Goal: Information Seeking & Learning: Learn about a topic

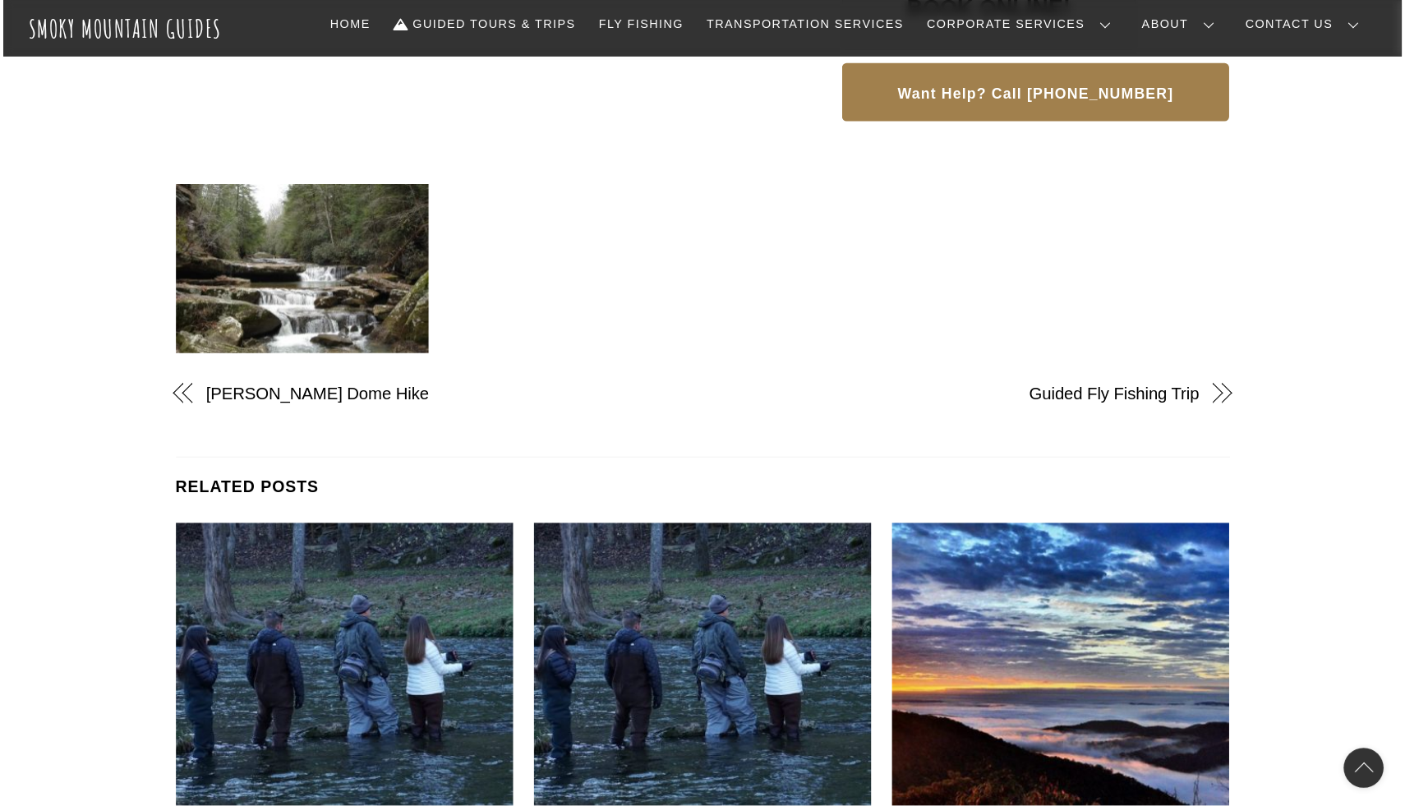
scroll to position [1060, 0]
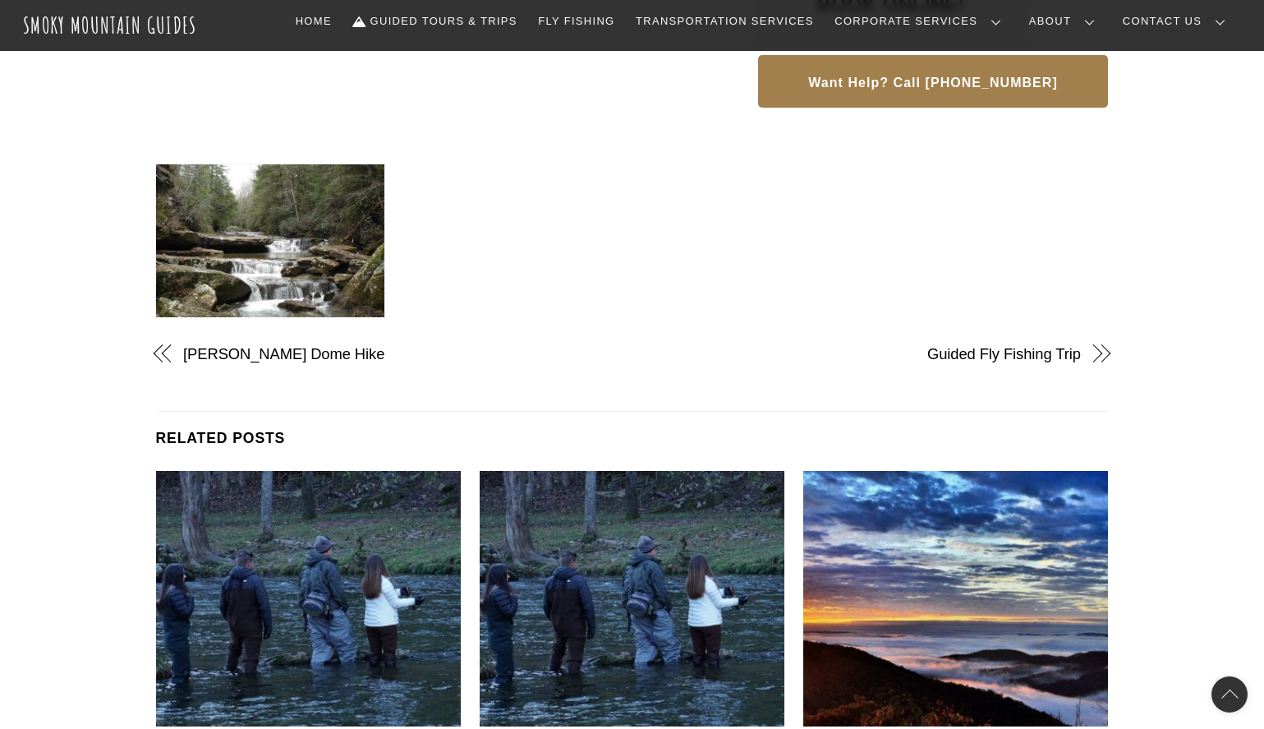
click at [305, 273] on img at bounding box center [270, 240] width 229 height 153
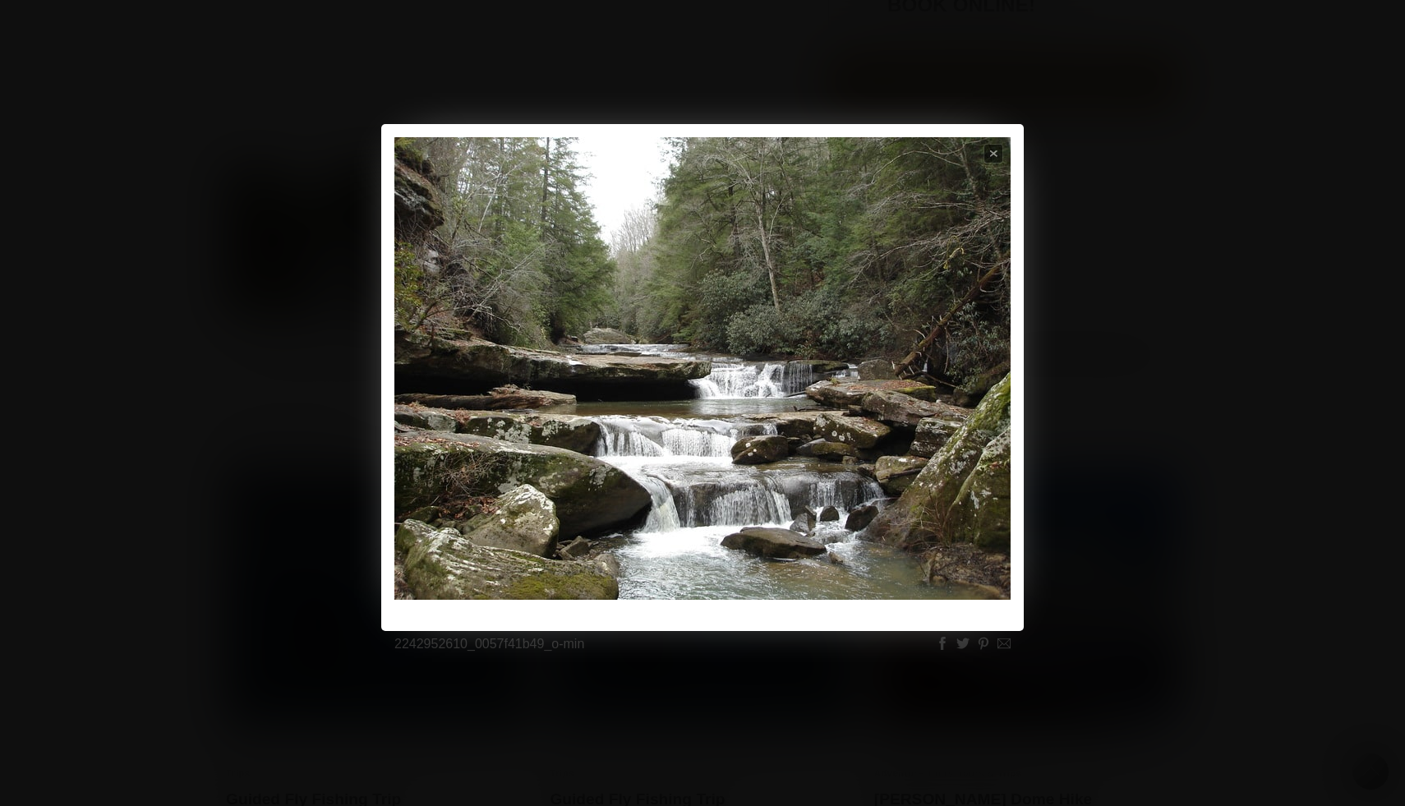
click at [1181, 389] on div "Previous Next Close Start slideshow Loading Previous Next" at bounding box center [702, 378] width 1405 height 508
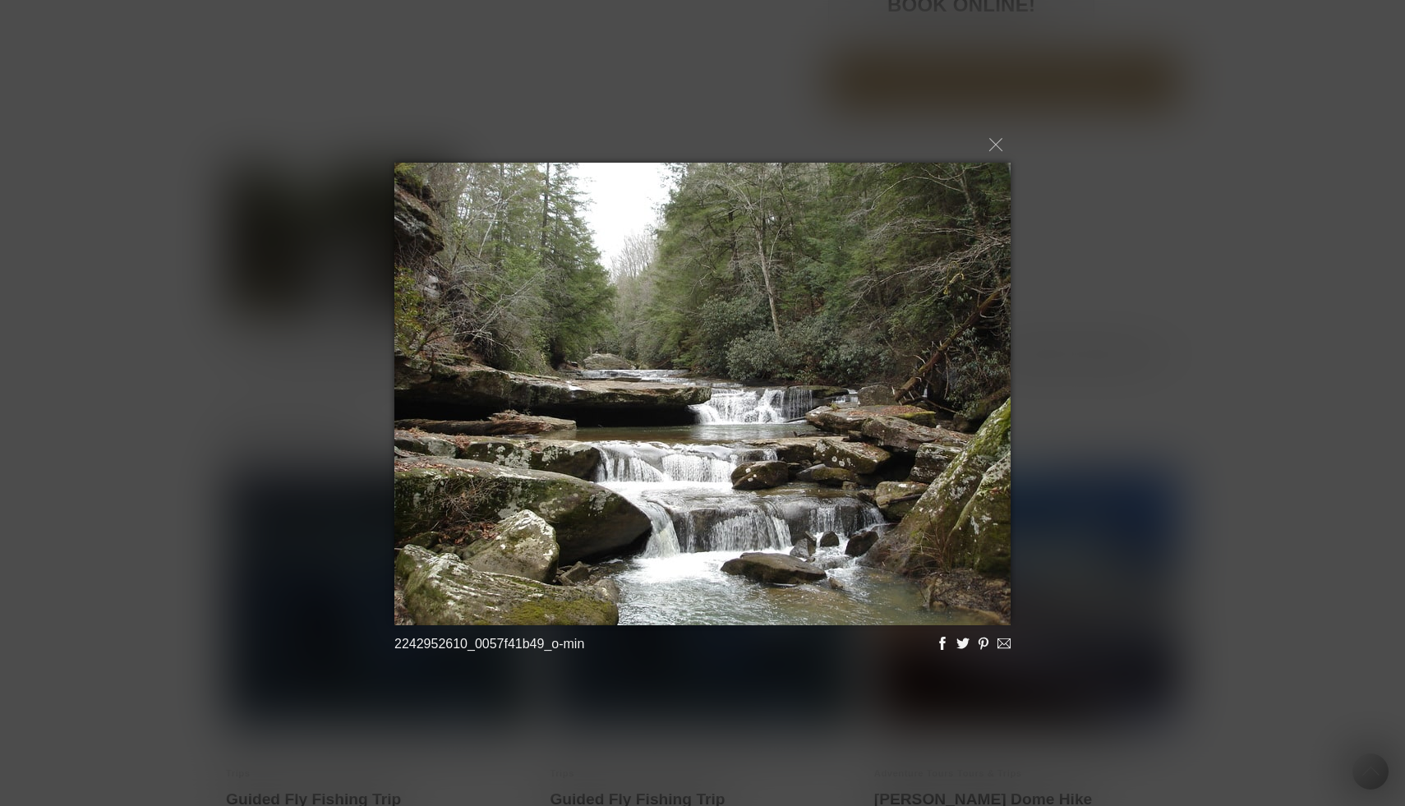
click at [1181, 389] on div "2242952610_0057f41b49_o-min Loading..." at bounding box center [702, 403] width 1405 height 806
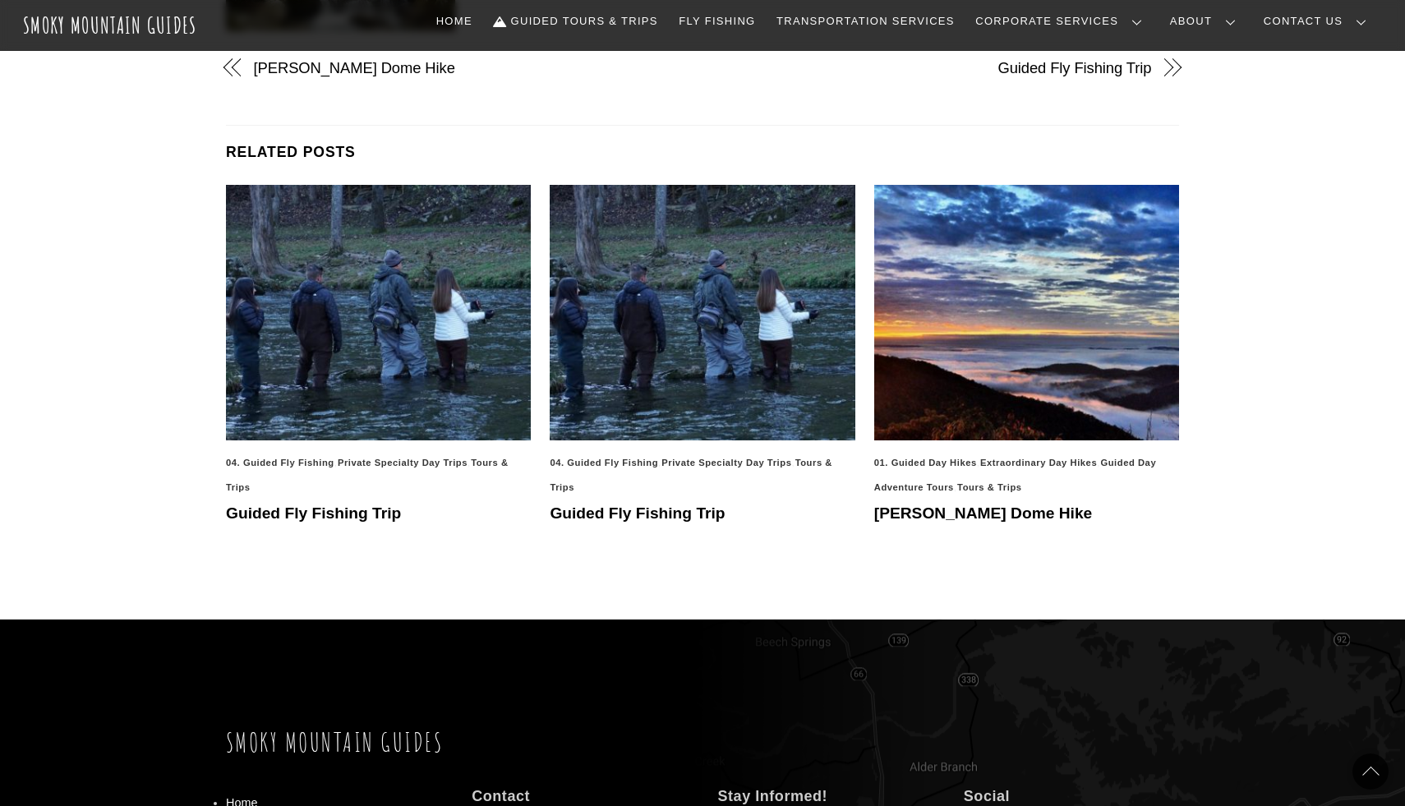
scroll to position [1347, 0]
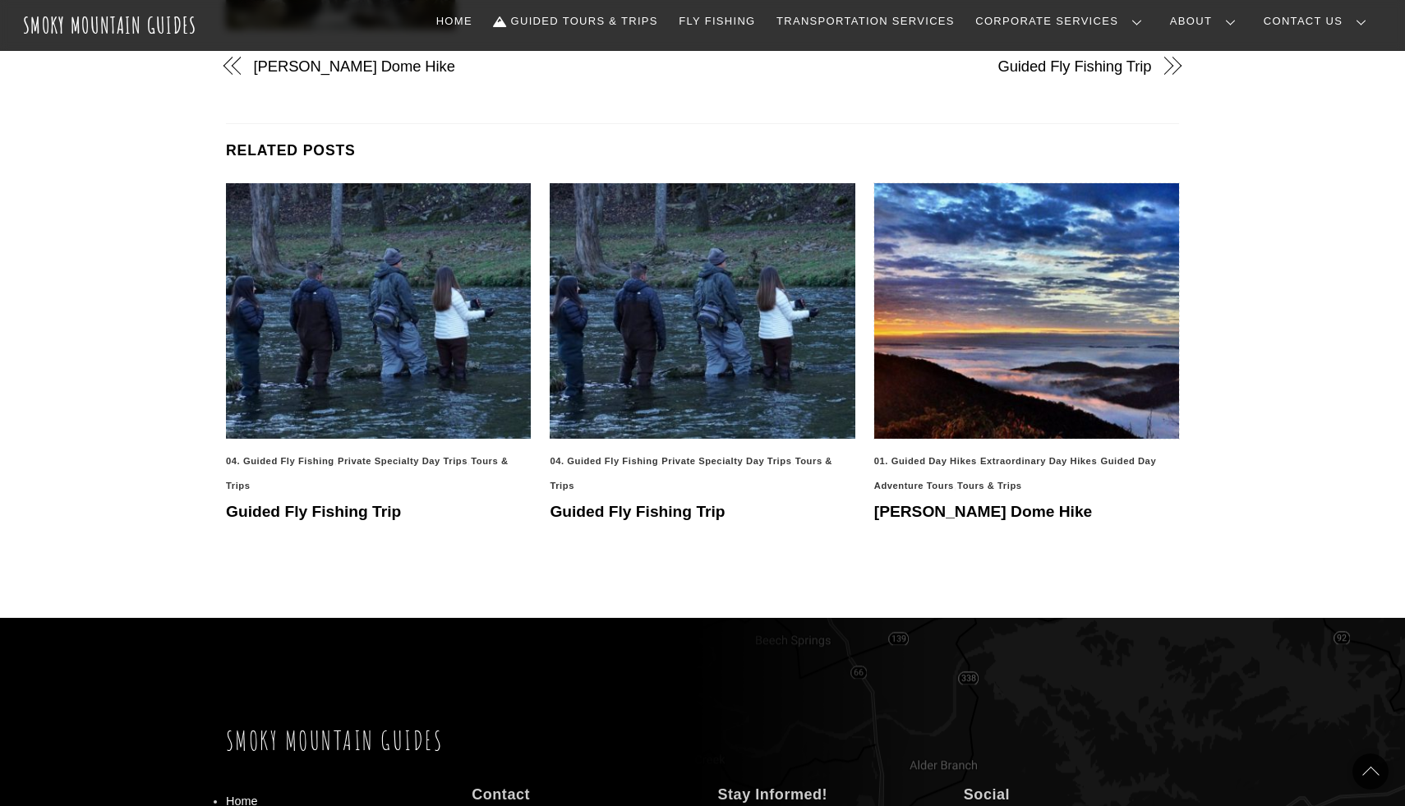
click at [1008, 357] on img at bounding box center [1026, 310] width 305 height 255
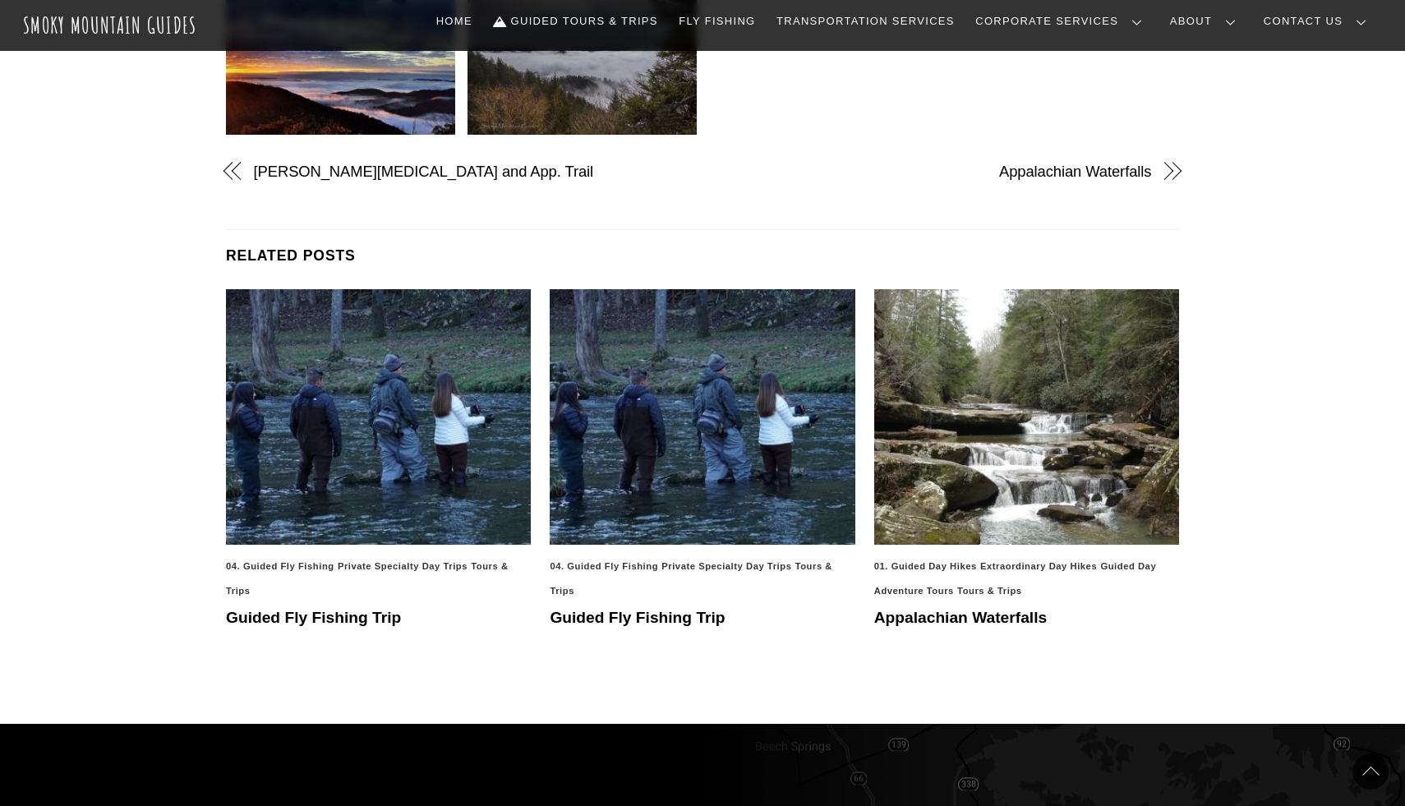
scroll to position [997, 0]
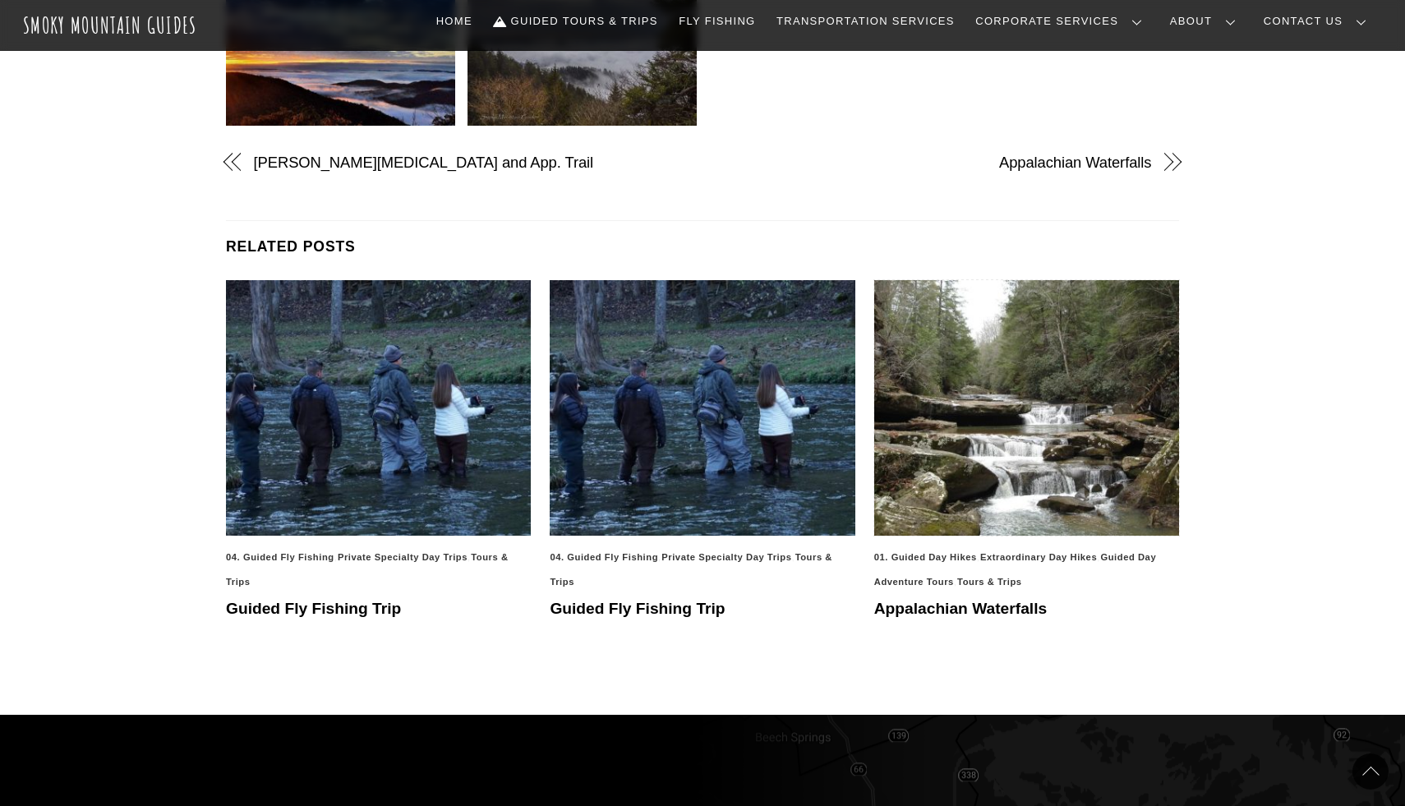
click at [929, 515] on img at bounding box center [1026, 407] width 305 height 255
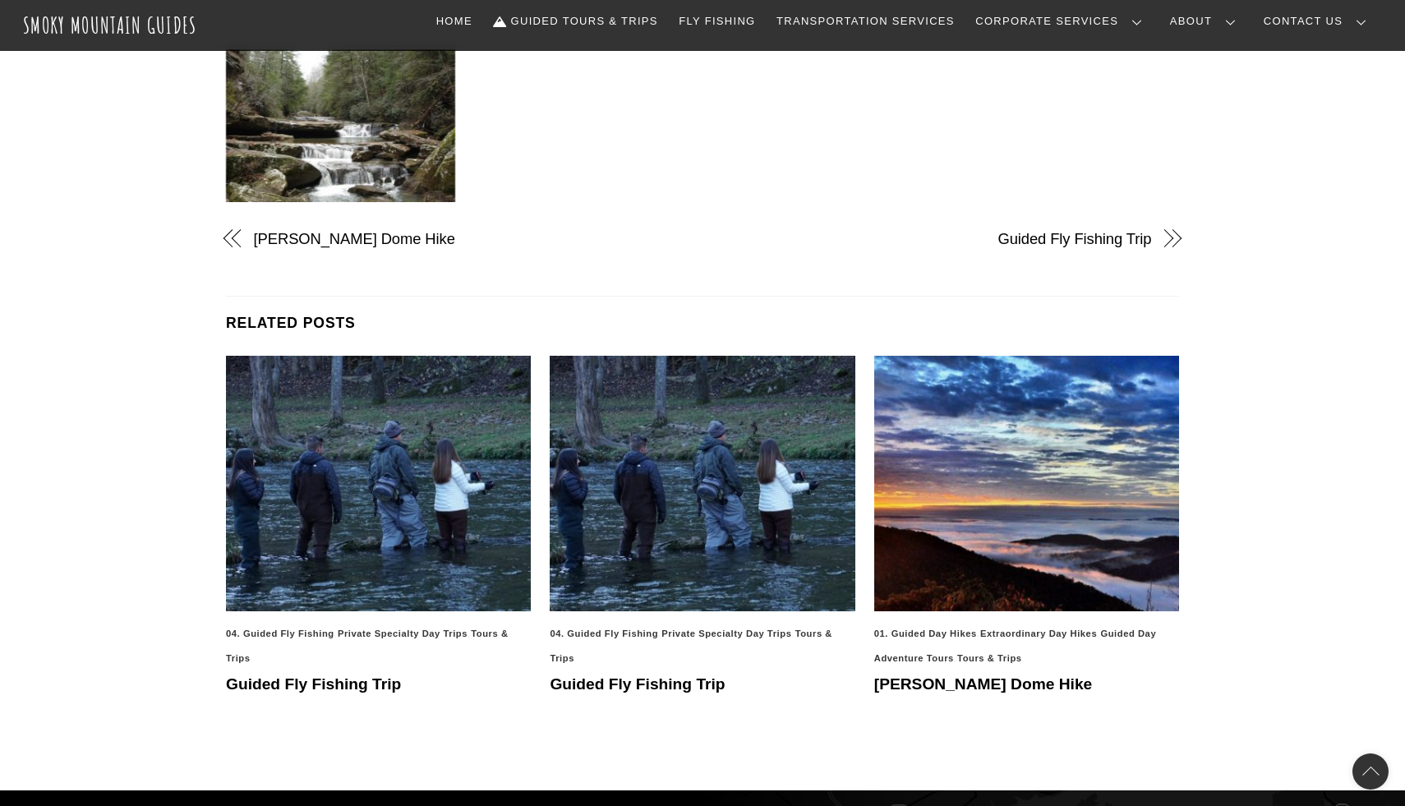
scroll to position [1178, 0]
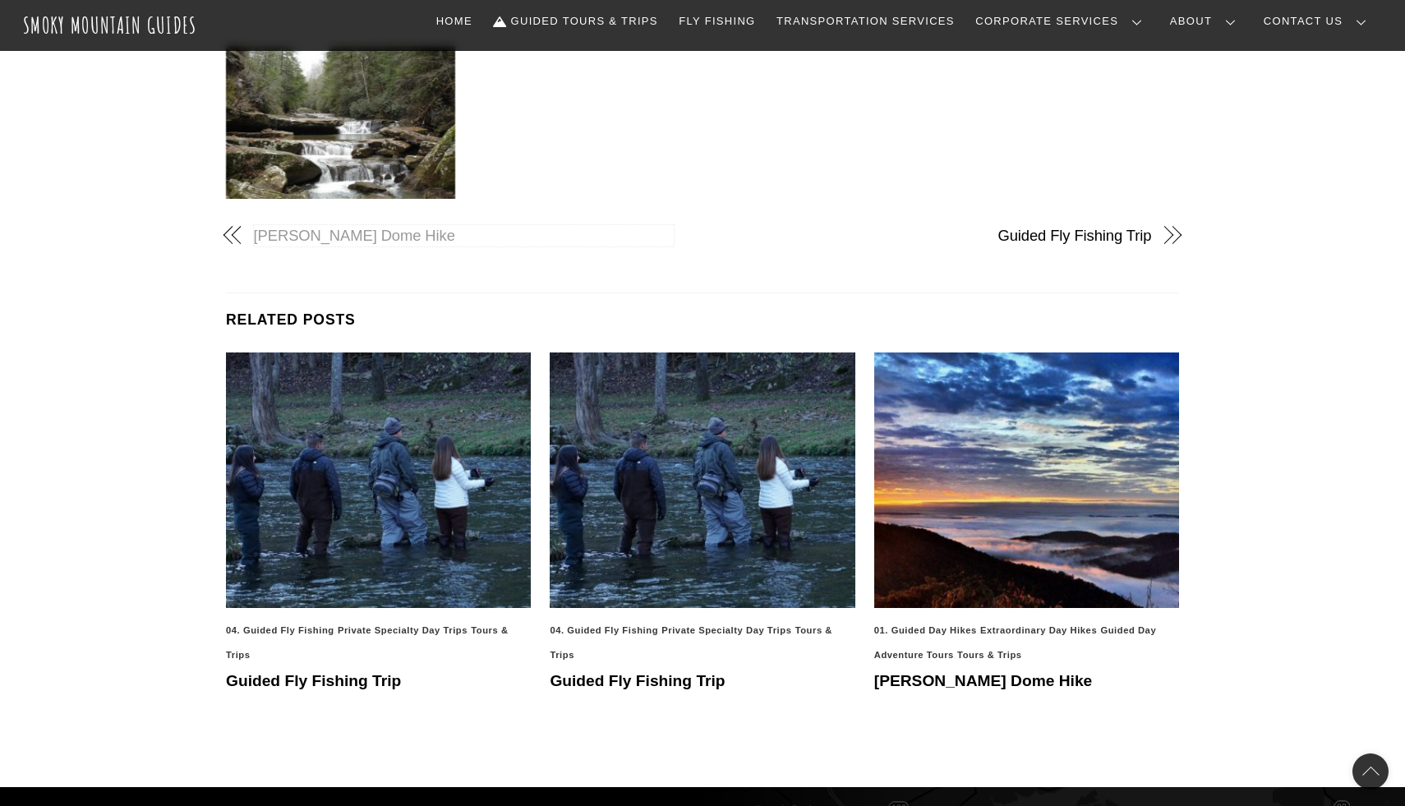
click at [380, 230] on link "[PERSON_NAME] Dome Hike" at bounding box center [464, 235] width 421 height 21
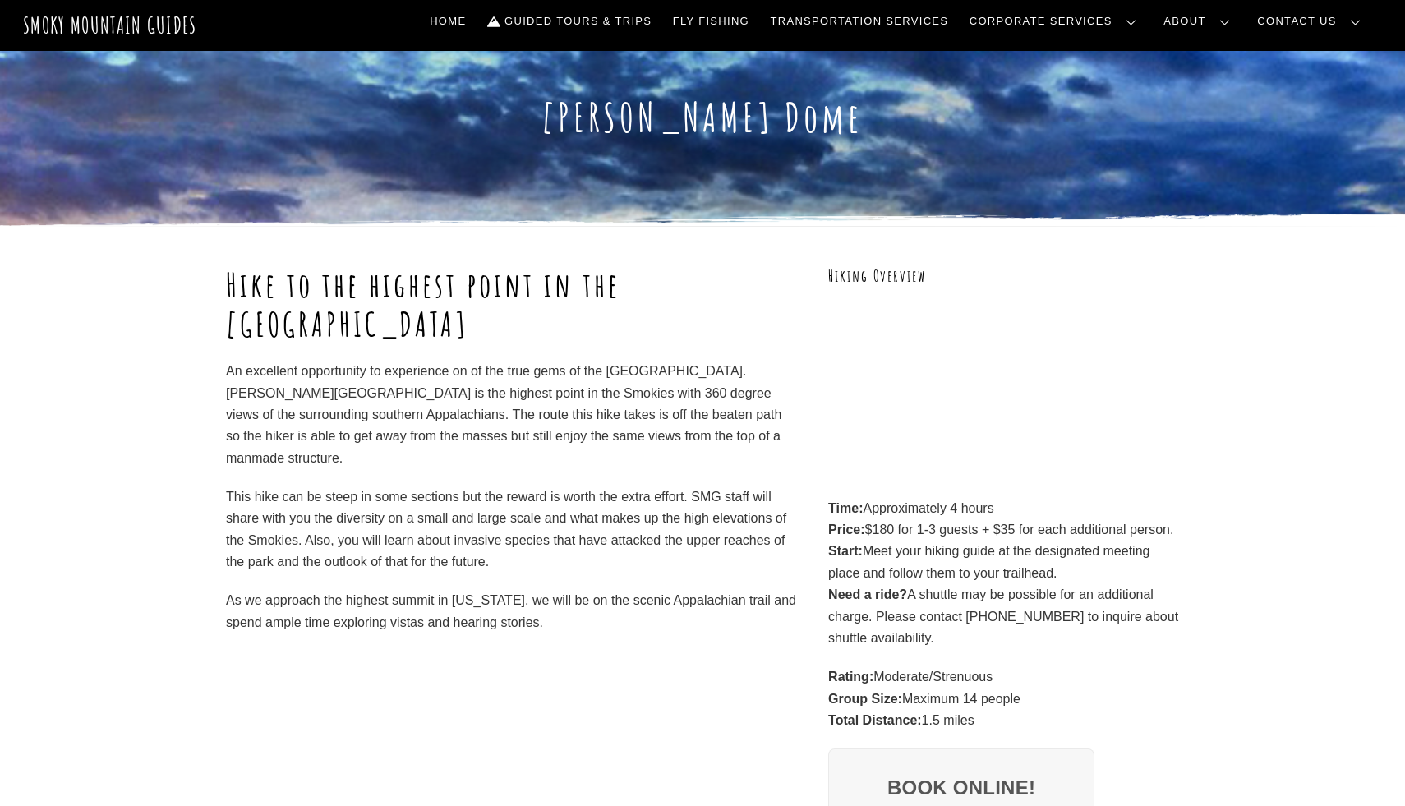
scroll to position [25, 0]
